Goal: Task Accomplishment & Management: Use online tool/utility

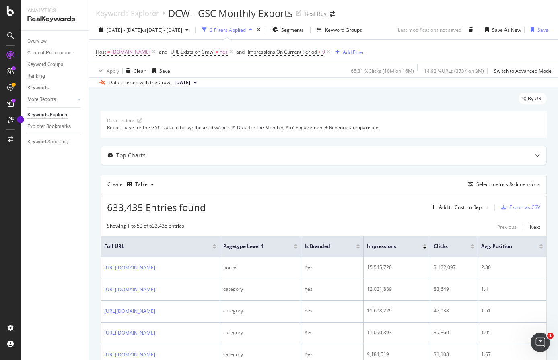
click at [65, 198] on div "Overview Content Performance Keyword Groups Ranking Keywords More Reports Count…" at bounding box center [55, 195] width 68 height 329
